Goal: Register for event/course

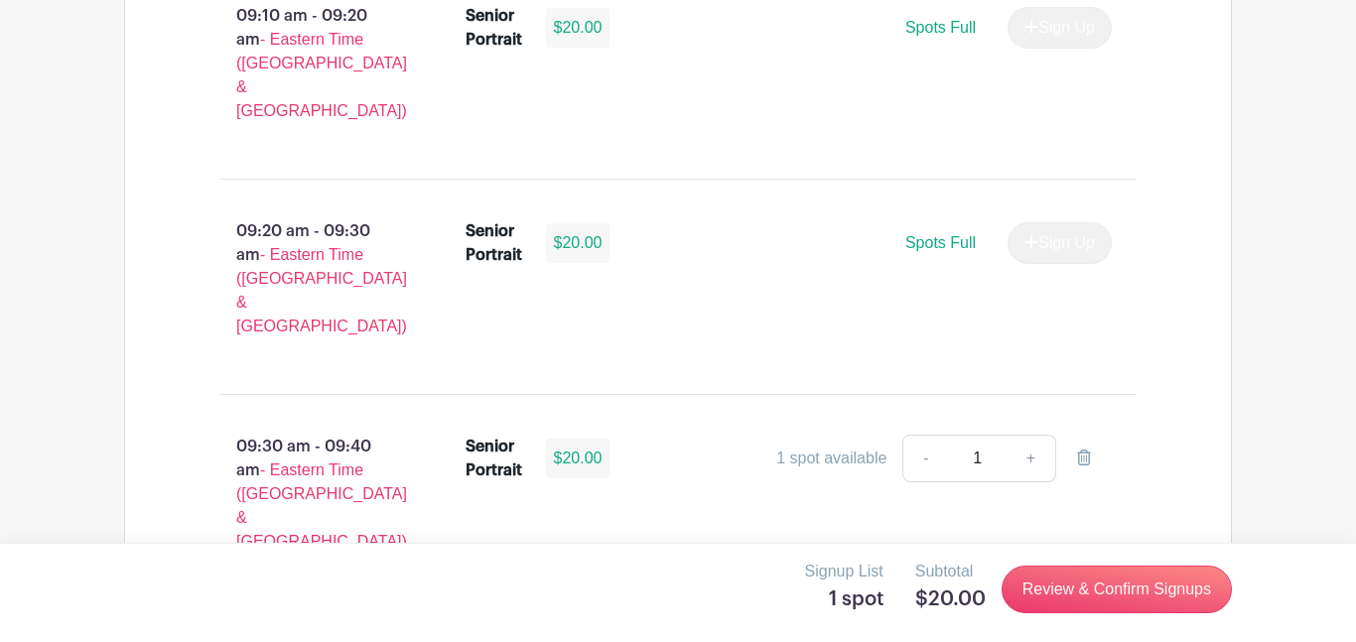
scroll to position [1745, 0]
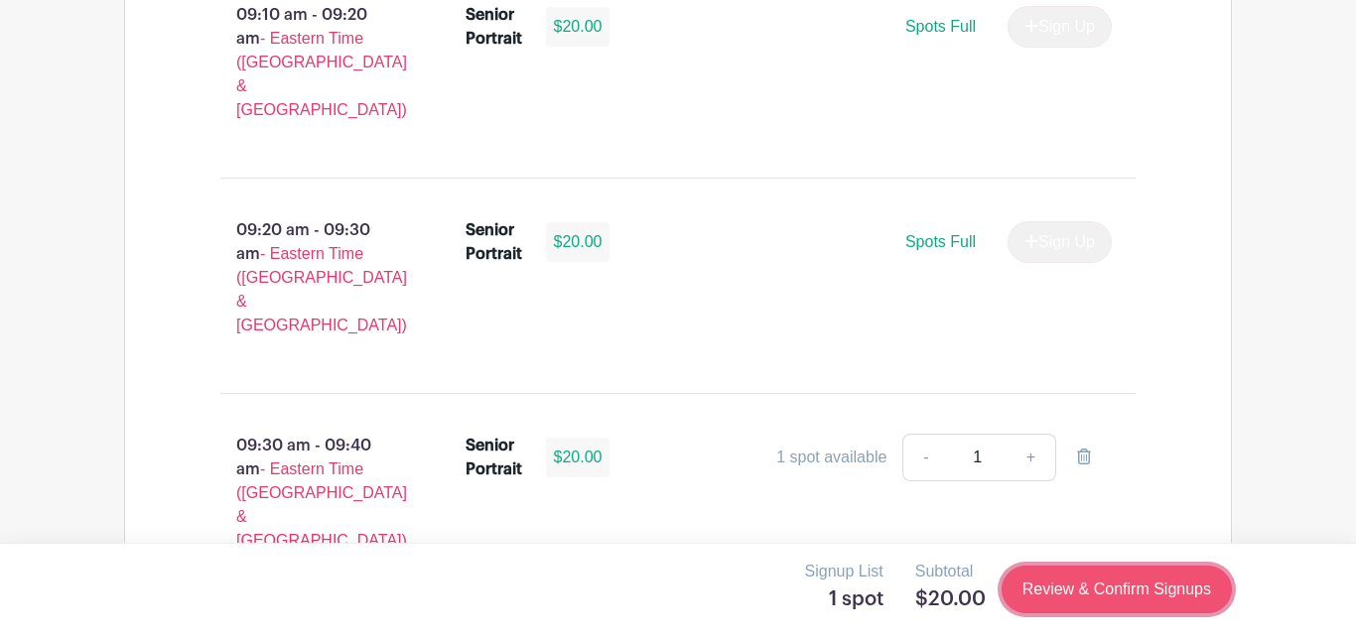
click at [1149, 594] on link "Review & Confirm Signups" at bounding box center [1117, 590] width 230 height 48
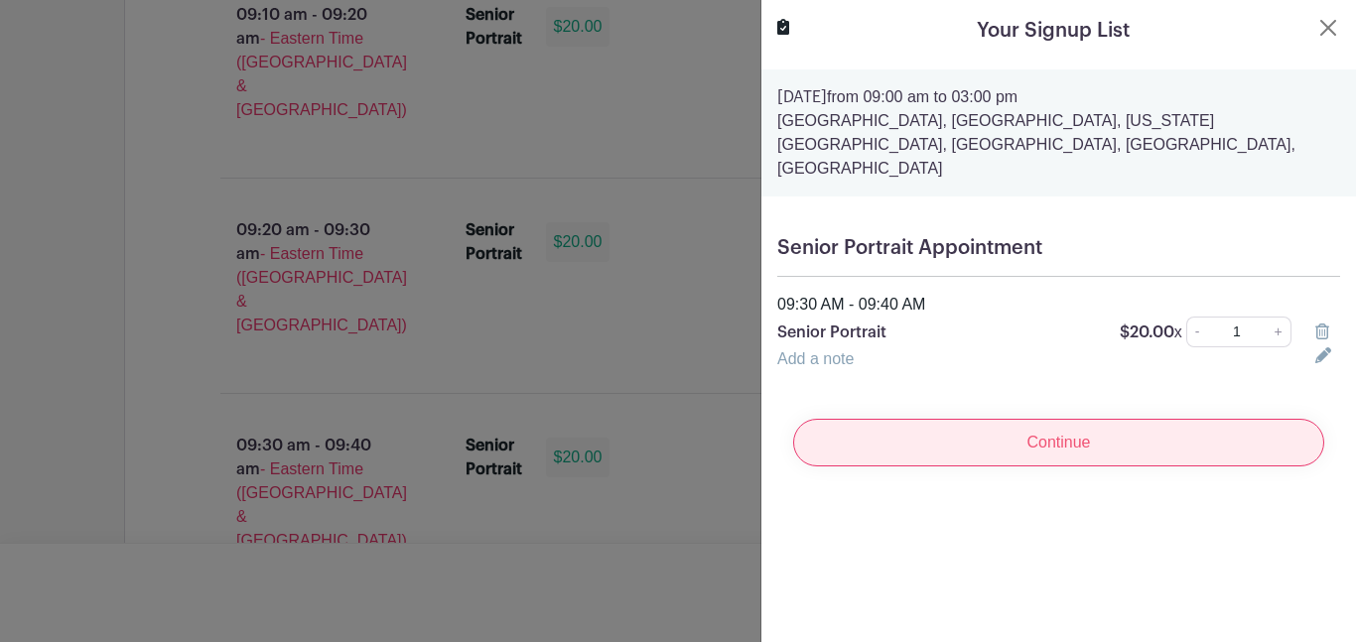
click at [985, 419] on input "Continue" at bounding box center [1058, 443] width 531 height 48
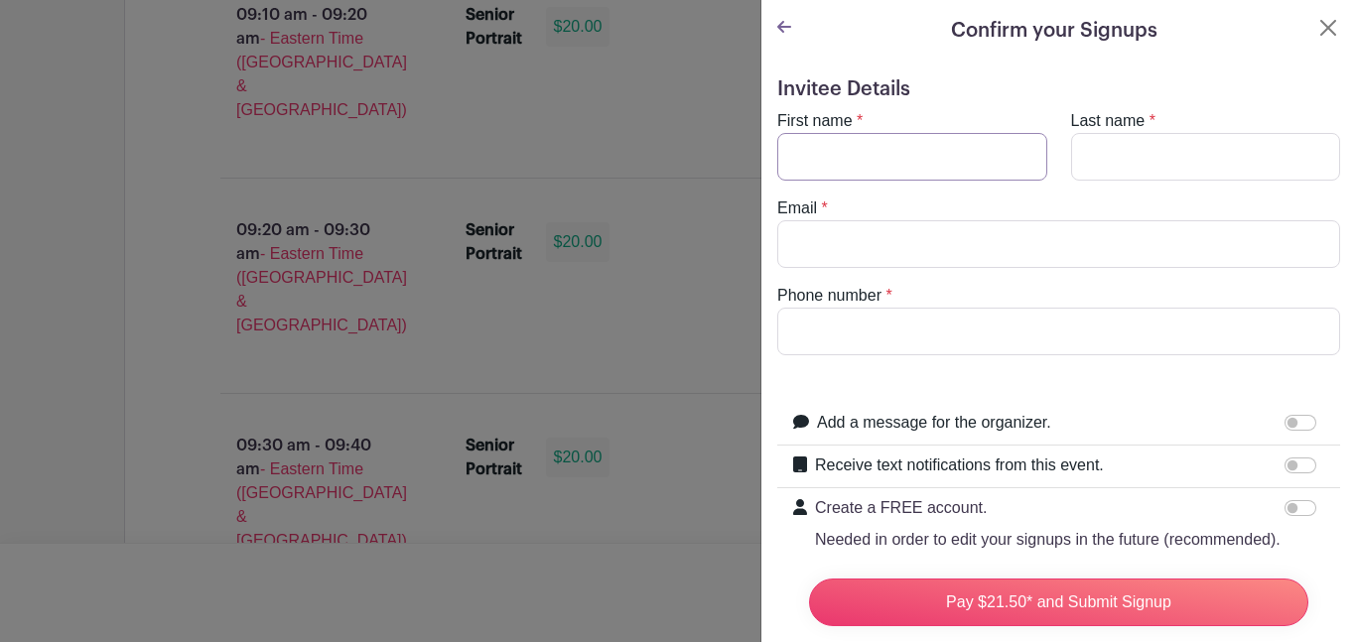
click at [852, 169] on input "First name" at bounding box center [913, 157] width 270 height 48
type input "a"
type input "Ariana"
click at [1128, 135] on input "Last name" at bounding box center [1206, 157] width 270 height 48
type input "Laconcha"
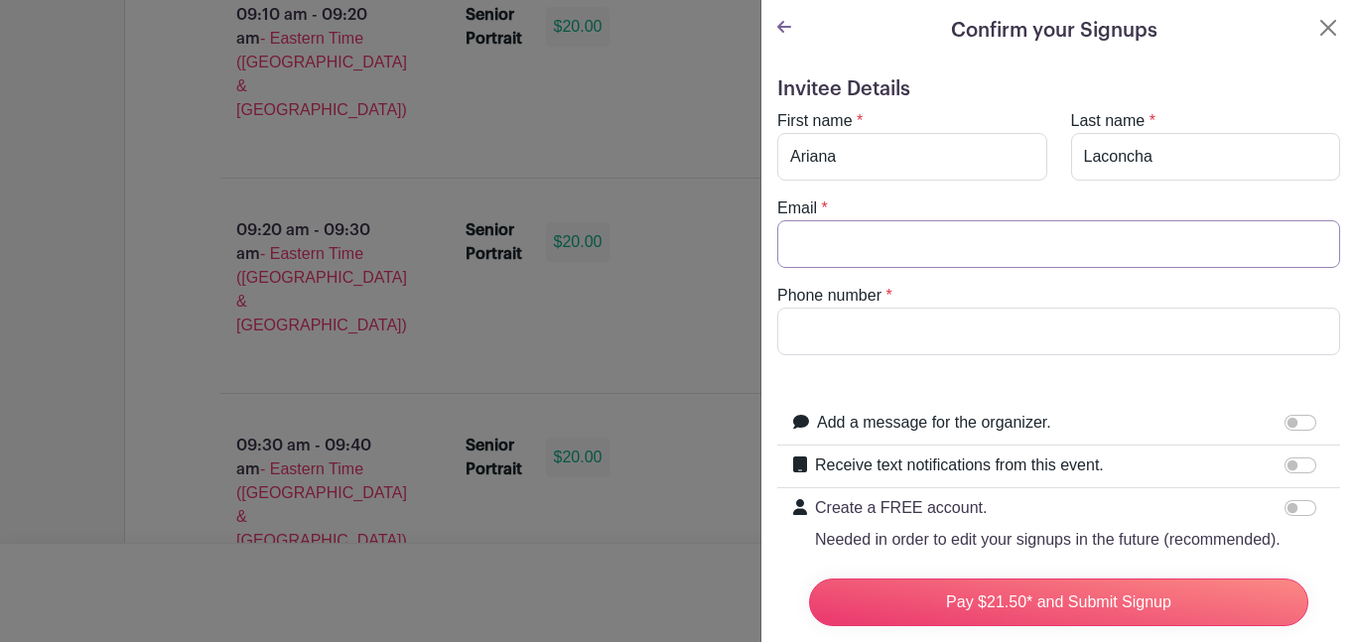
click at [1062, 241] on input "Email" at bounding box center [1059, 244] width 563 height 48
type input "[EMAIL_ADDRESS][DOMAIN_NAME]"
click at [845, 349] on input "Phone number" at bounding box center [1059, 332] width 563 height 48
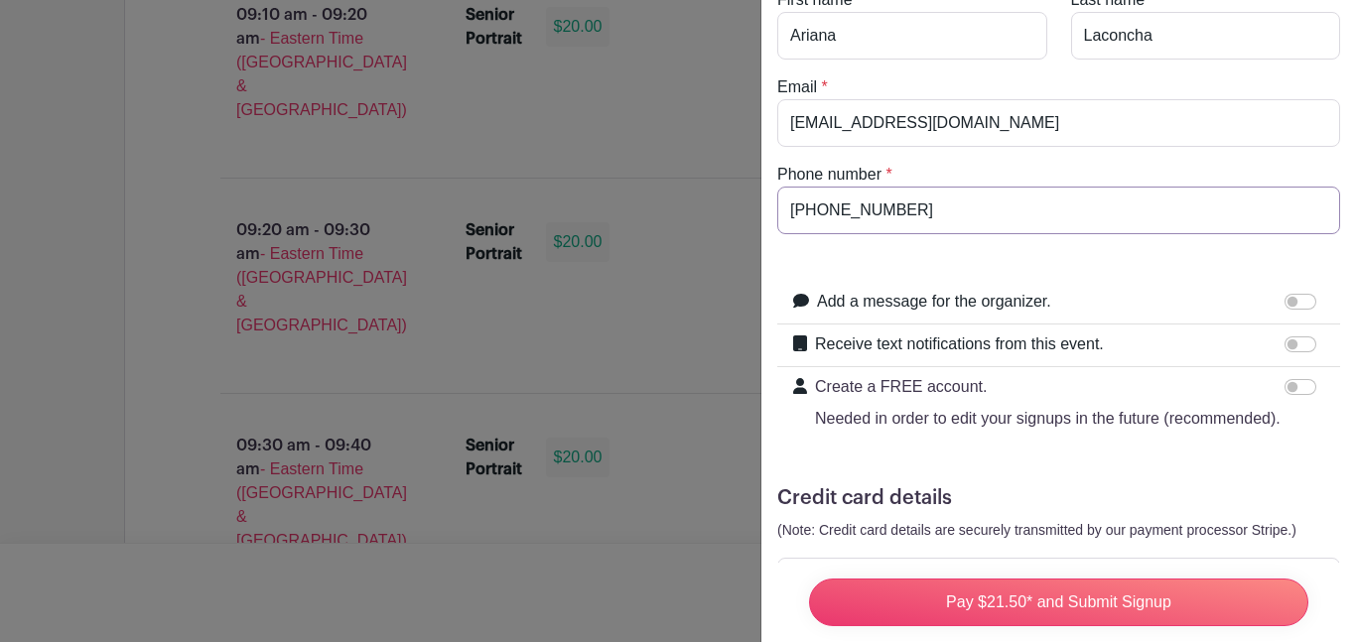
scroll to position [120, 0]
type input "[PHONE_NUMBER]"
click at [1303, 344] on input "Receive text notifications from this event." at bounding box center [1301, 346] width 32 height 16
checkbox input "true"
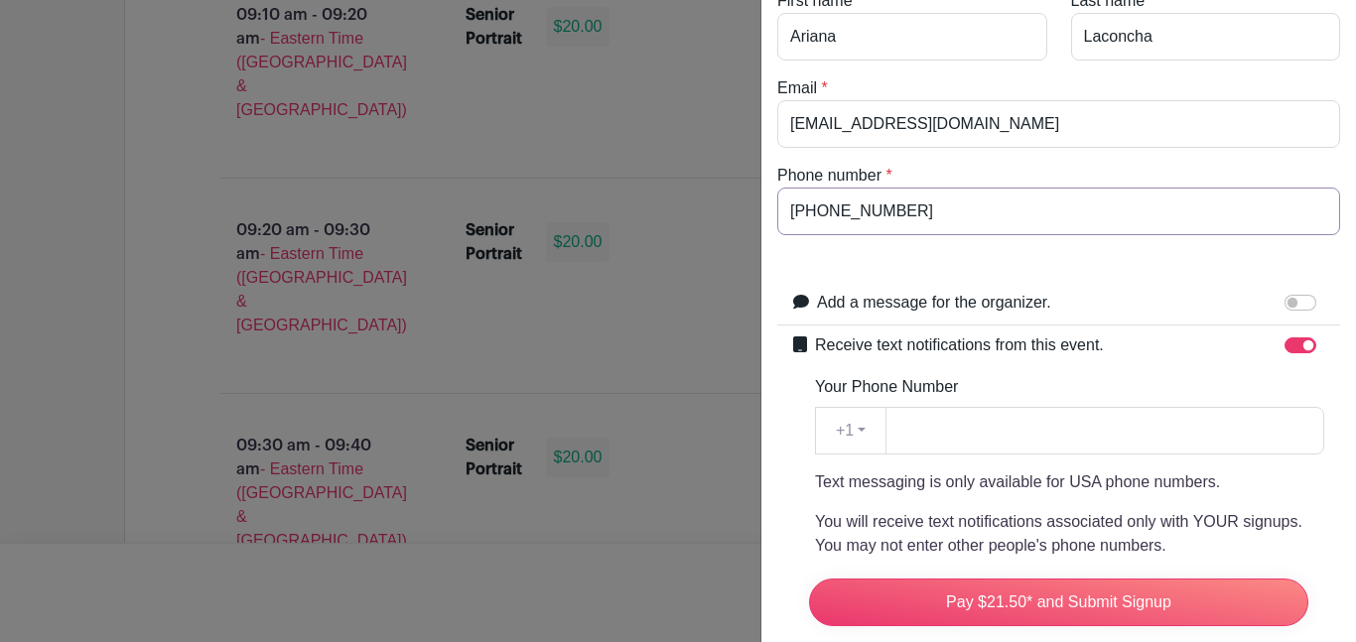
click at [840, 209] on input "[PHONE_NUMBER]" at bounding box center [1059, 212] width 563 height 48
click at [914, 431] on input "Your Phone Number" at bounding box center [1105, 431] width 439 height 48
paste input "[PHONE_NUMBER]"
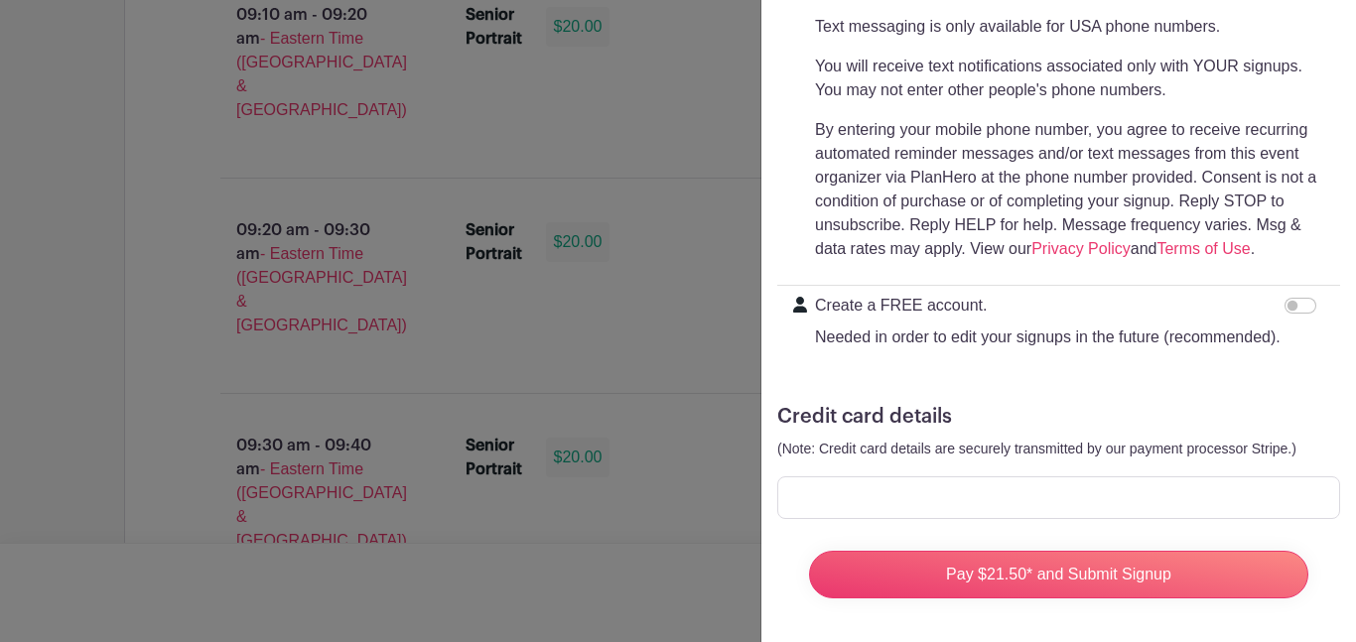
scroll to position [579, 0]
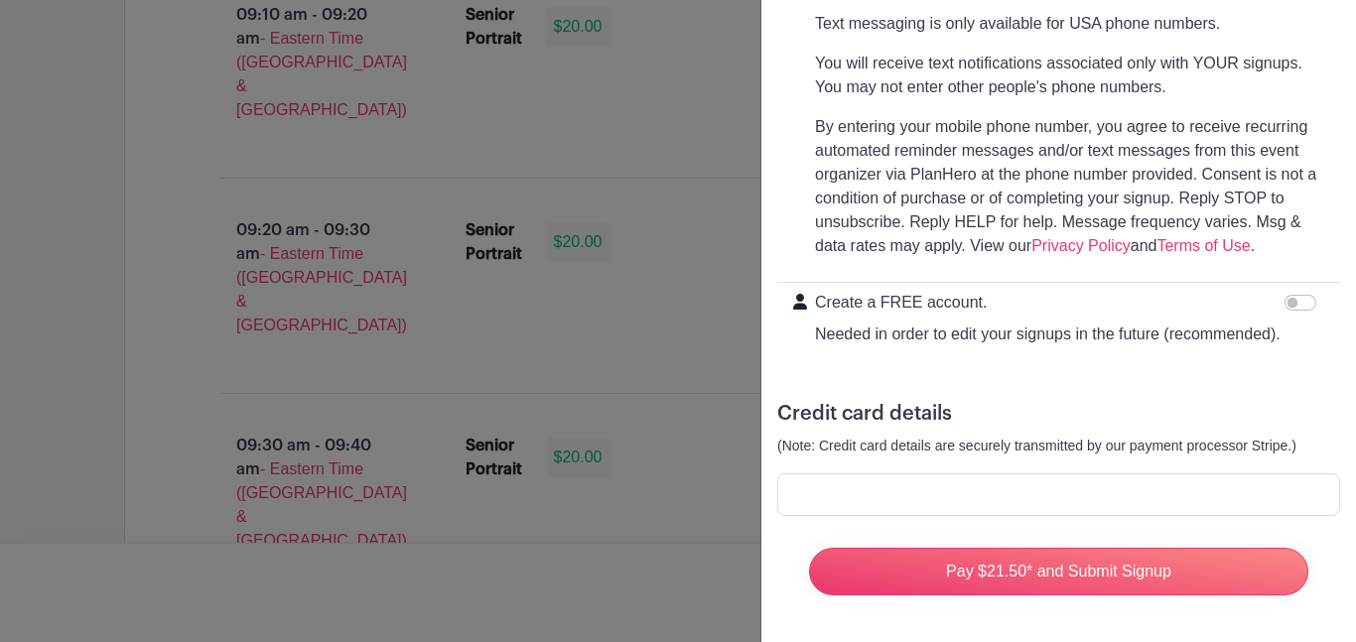
type input "[PHONE_NUMBER]"
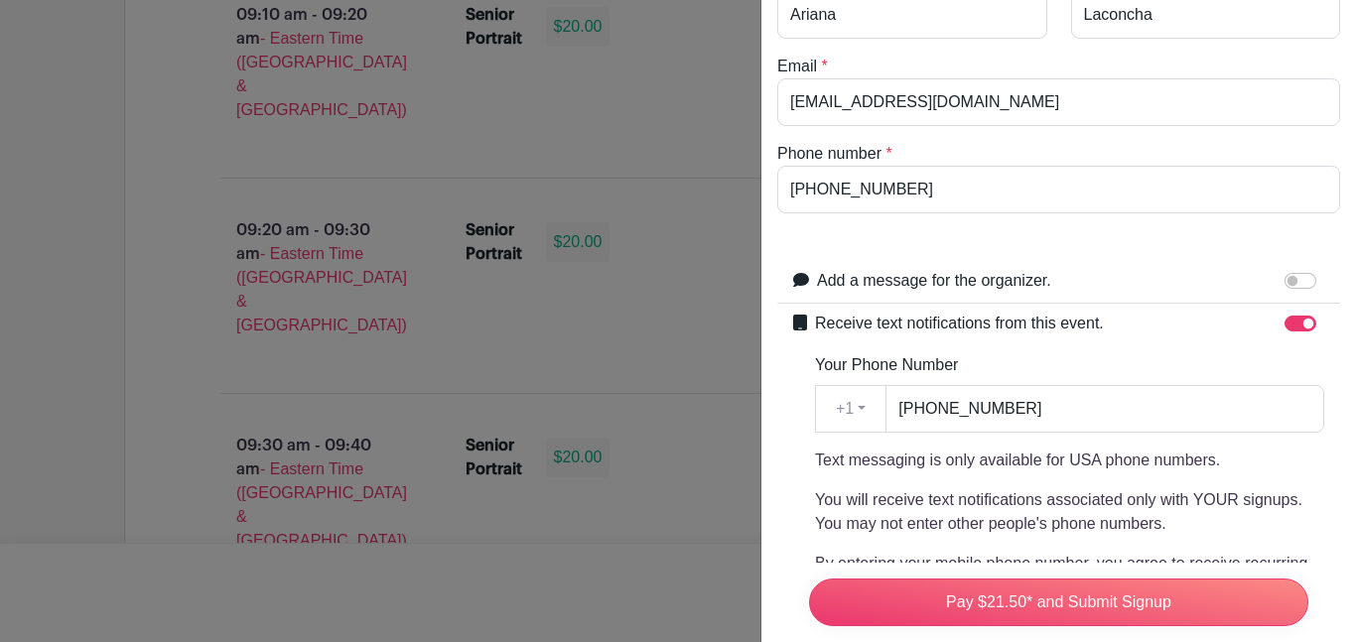
scroll to position [0, 0]
